Goal: Task Accomplishment & Management: Manage account settings

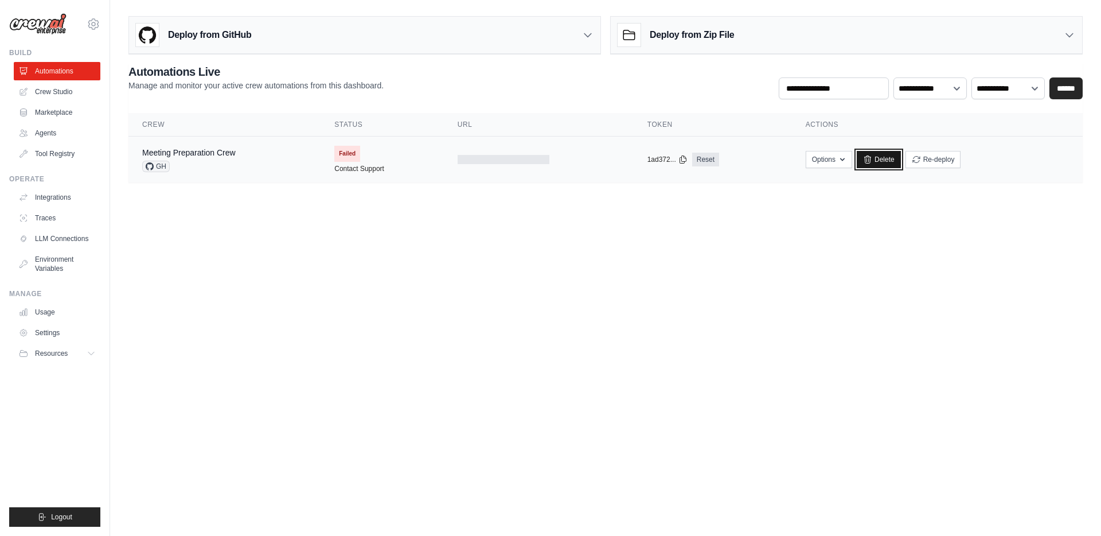
click at [890, 154] on link "Delete" at bounding box center [879, 159] width 44 height 17
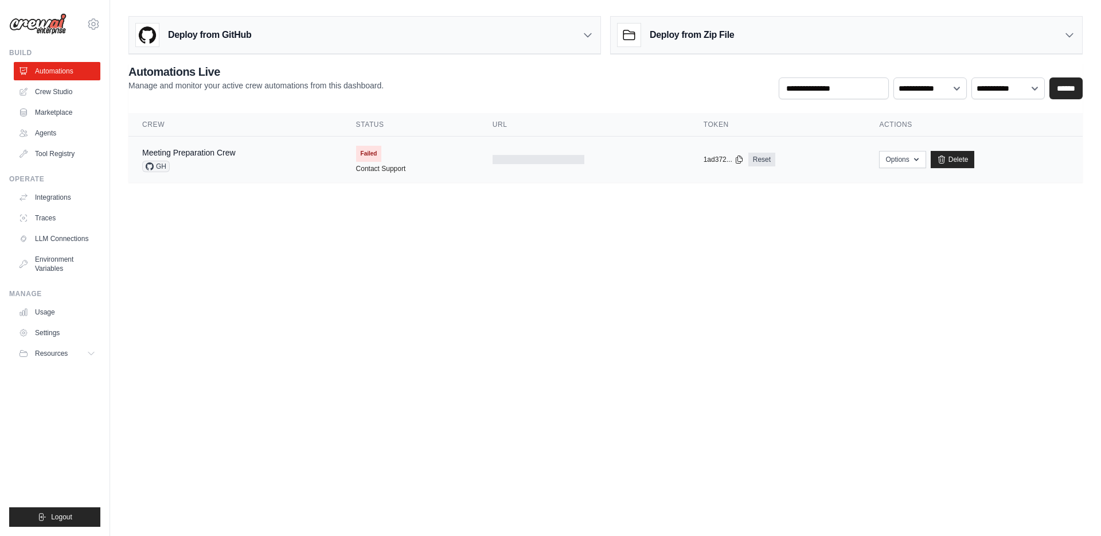
click at [526, 163] on div at bounding box center [539, 159] width 92 height 9
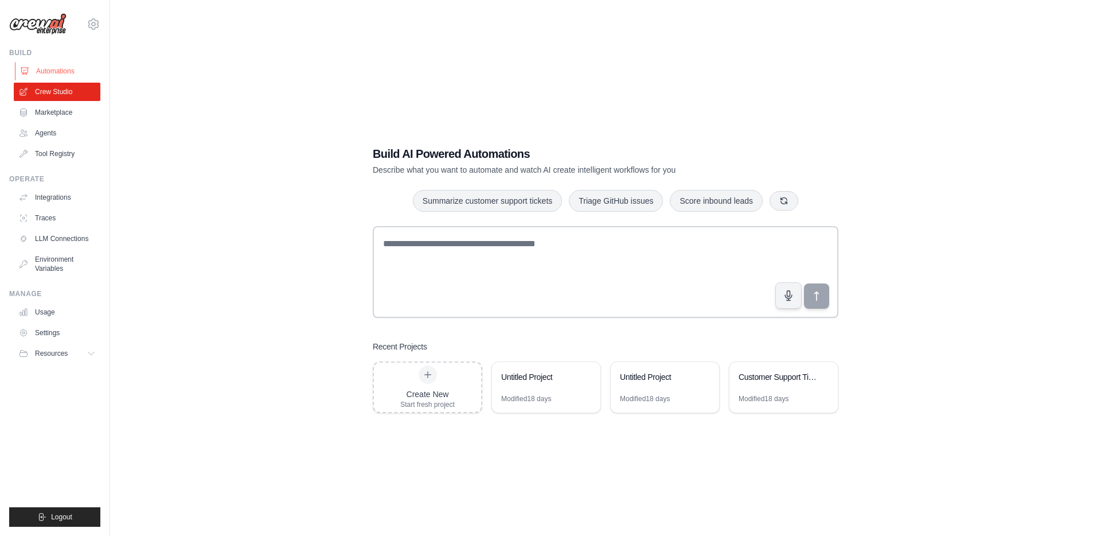
click at [63, 65] on link "Automations" at bounding box center [58, 71] width 87 height 18
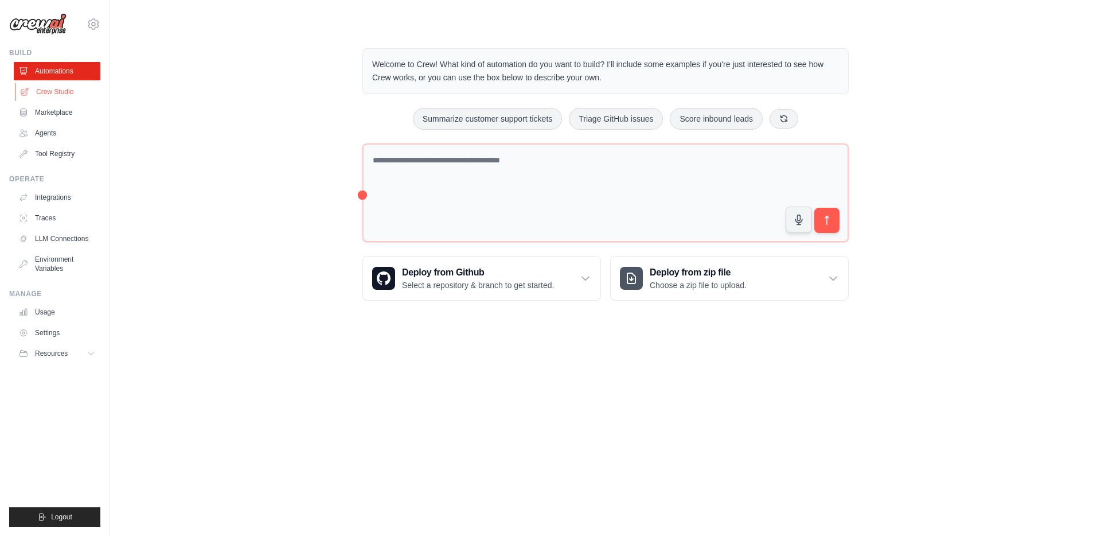
click at [67, 95] on link "Crew Studio" at bounding box center [58, 92] width 87 height 18
